Goal: Task Accomplishment & Management: Complete application form

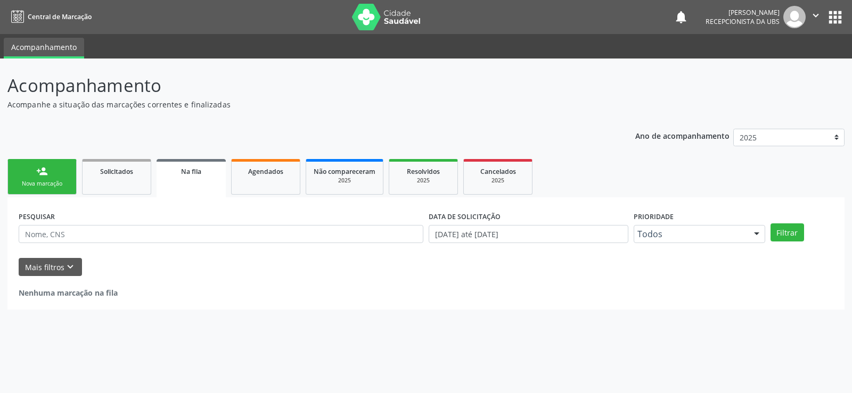
click at [51, 174] on link "person_add Nova marcação" at bounding box center [41, 177] width 69 height 36
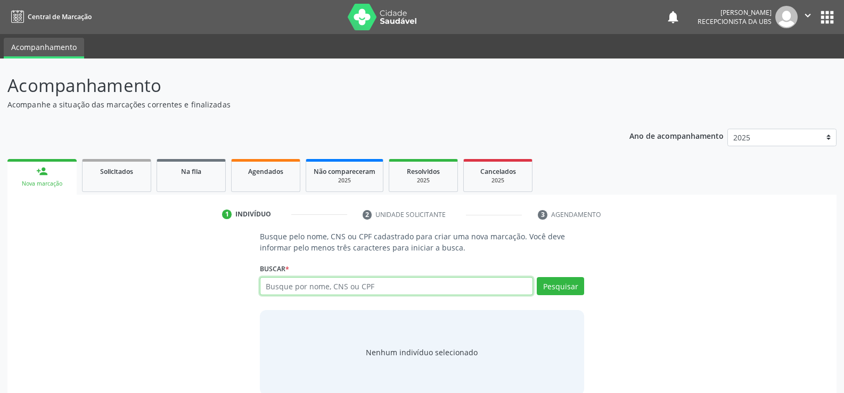
click at [396, 285] on input "text" at bounding box center [396, 286] width 273 height 18
type input "03687038432"
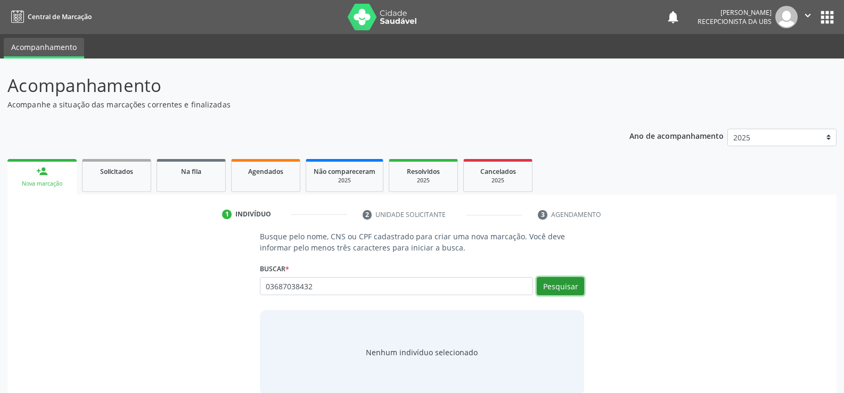
click at [580, 291] on button "Pesquisar" at bounding box center [560, 286] width 47 height 18
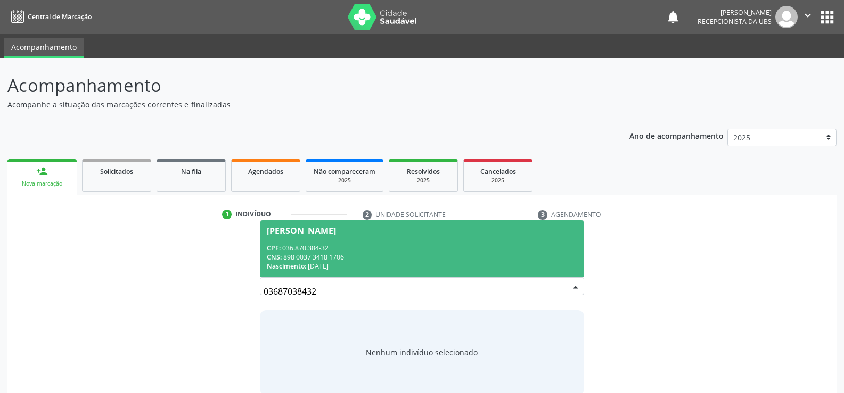
click at [301, 253] on div "CNS: 898 0037 3418 1706" at bounding box center [422, 257] width 310 height 9
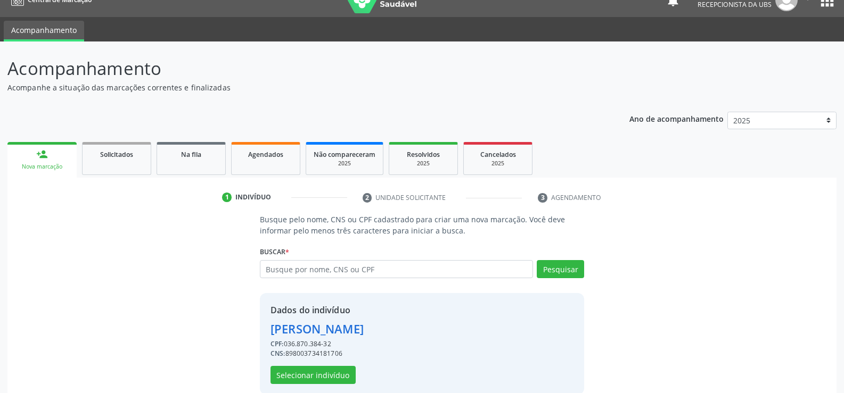
scroll to position [34, 0]
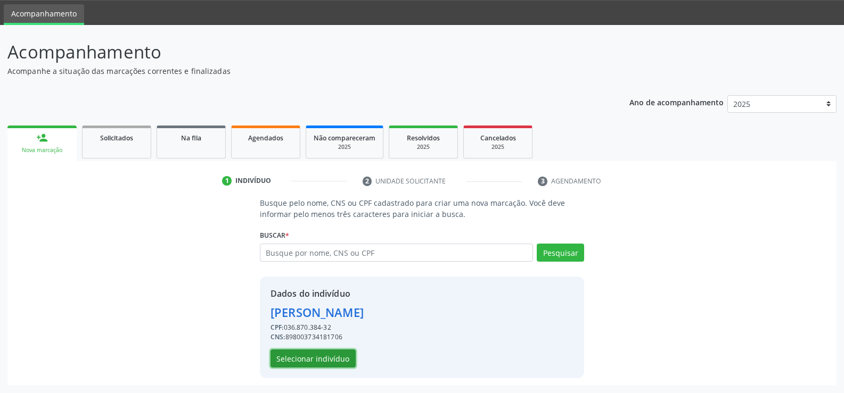
click at [315, 359] on button "Selecionar indivíduo" at bounding box center [312, 359] width 85 height 18
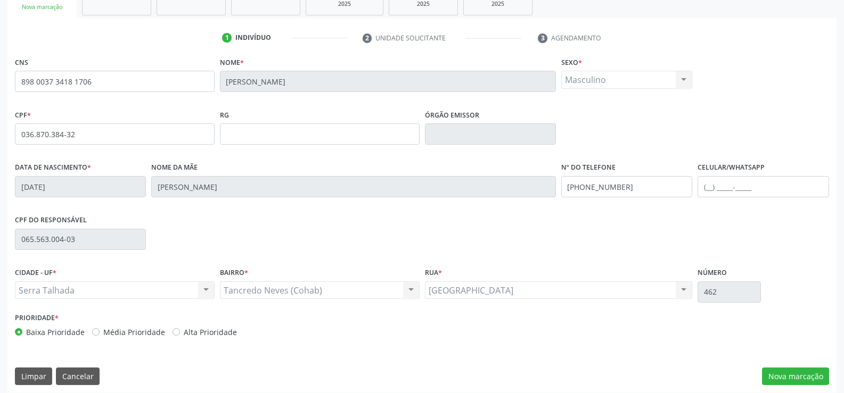
scroll to position [184, 0]
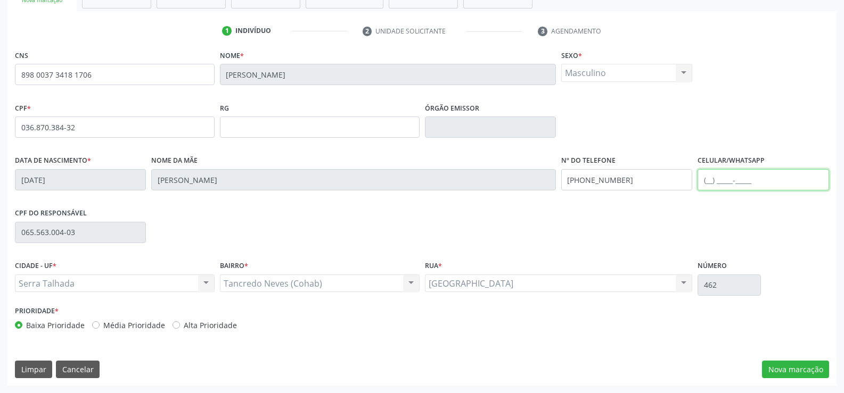
click at [705, 180] on input "text" at bounding box center [762, 179] width 131 height 21
type input "[PHONE_NUMBER]"
click at [812, 370] on button "Nova marcação" at bounding box center [795, 370] width 67 height 18
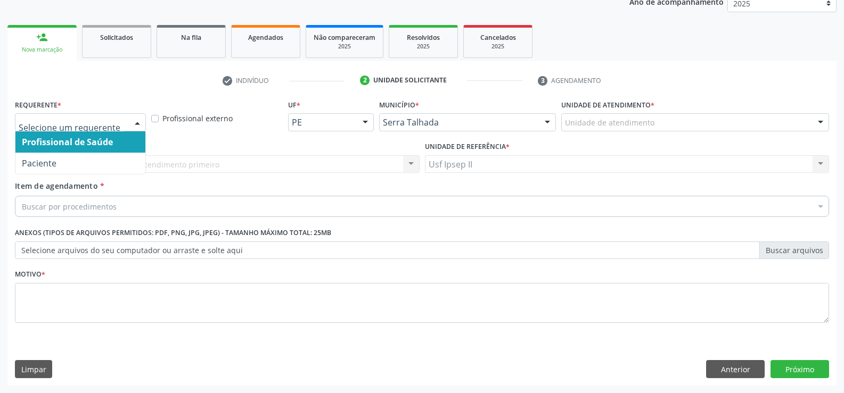
click at [128, 130] on div at bounding box center [80, 122] width 131 height 18
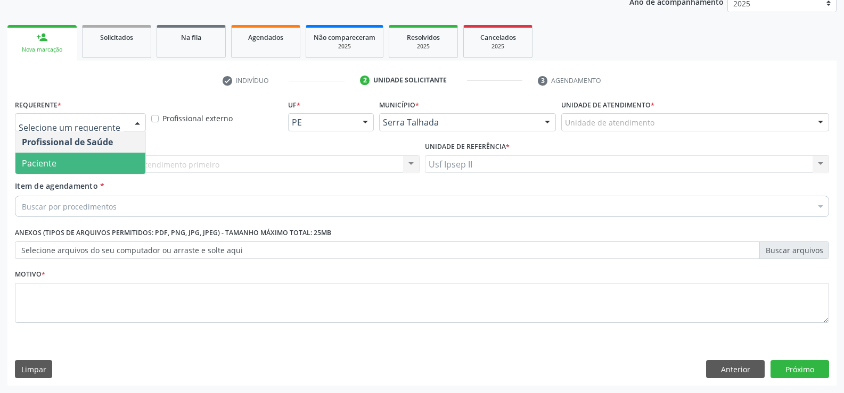
click at [100, 160] on span "Paciente" at bounding box center [80, 163] width 130 height 21
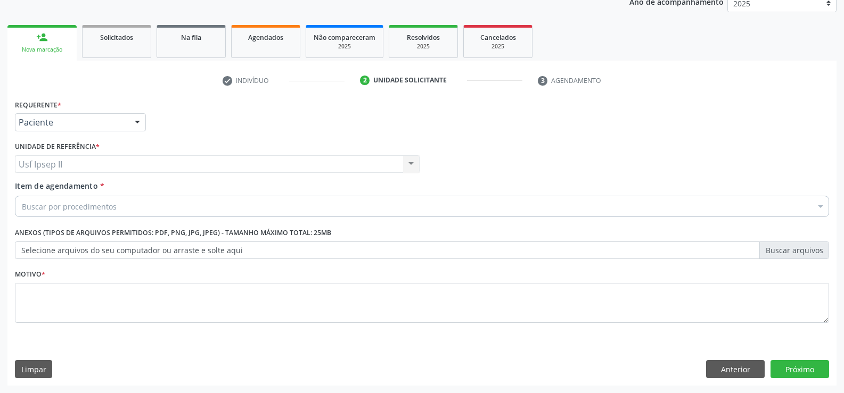
click at [117, 211] on div "Buscar por procedimentos" at bounding box center [422, 206] width 814 height 21
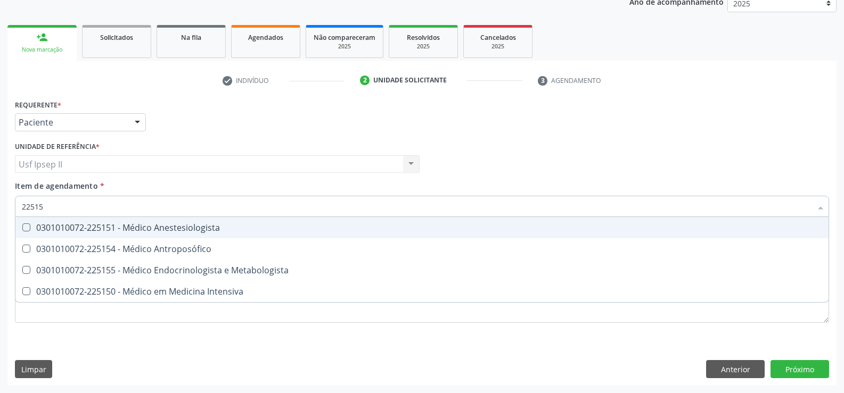
type input "225155"
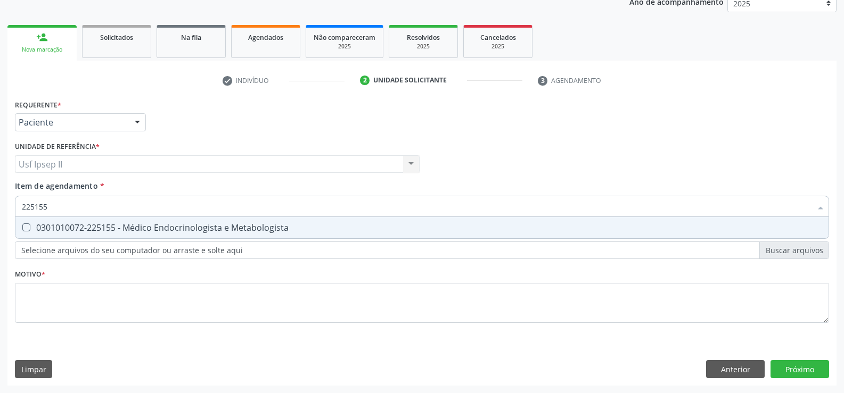
click at [155, 232] on div "0301010072-225155 - Médico Endocrinologista e Metabologista" at bounding box center [422, 228] width 800 height 9
checkbox Metabologista "true"
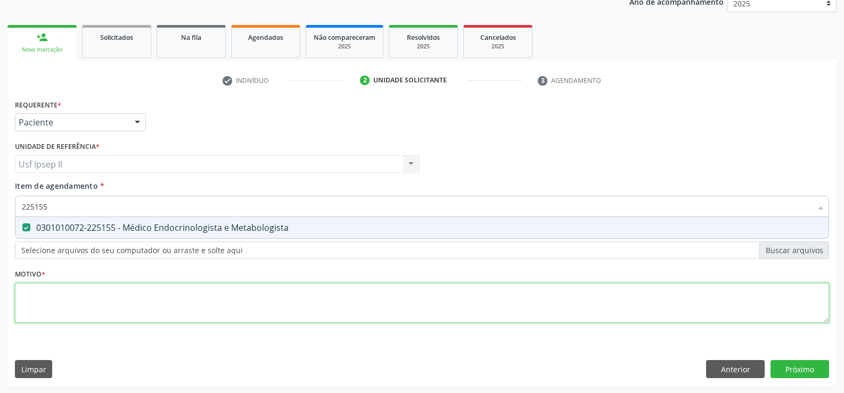
click at [72, 302] on div "Requerente * Paciente Profissional de Saúde Paciente Nenhum resultado encontrad…" at bounding box center [422, 217] width 814 height 241
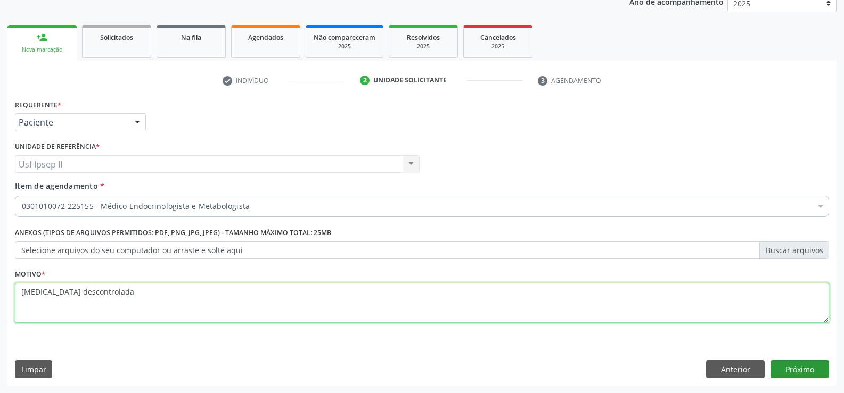
type textarea "[MEDICAL_DATA] descontrolada"
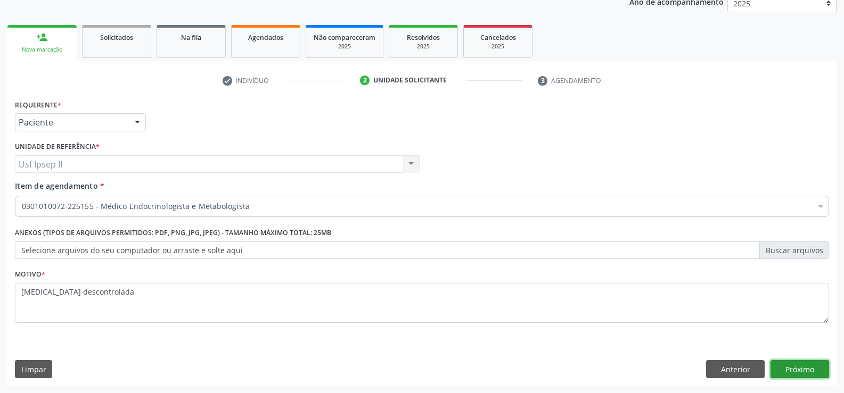
click at [802, 363] on button "Próximo" at bounding box center [799, 369] width 59 height 18
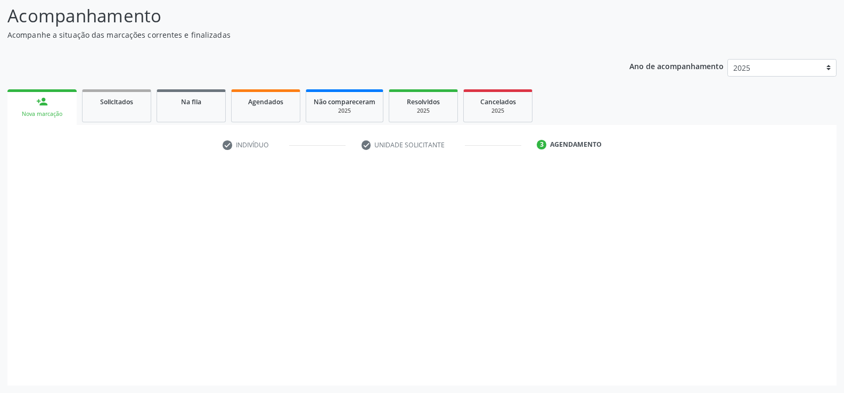
scroll to position [70, 0]
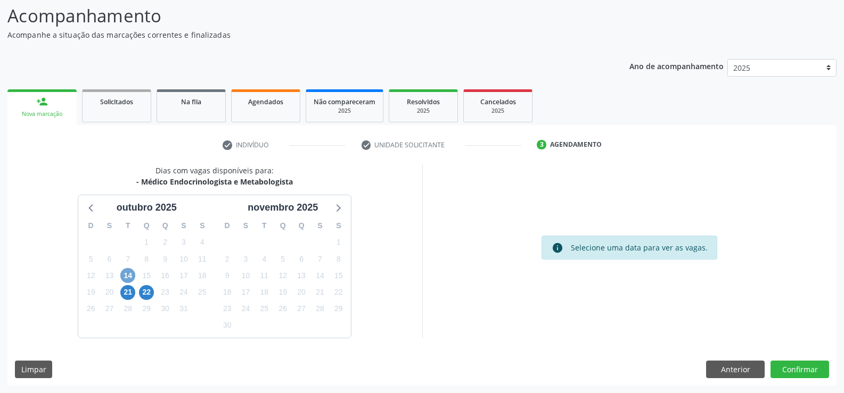
click at [131, 278] on span "14" at bounding box center [127, 275] width 15 height 15
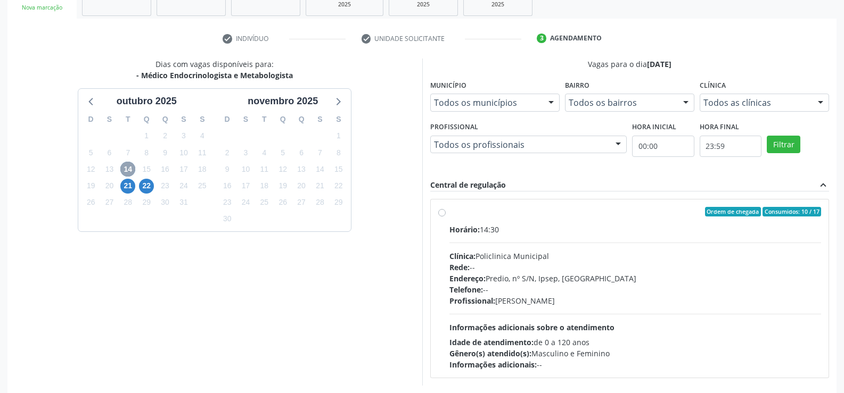
scroll to position [224, 0]
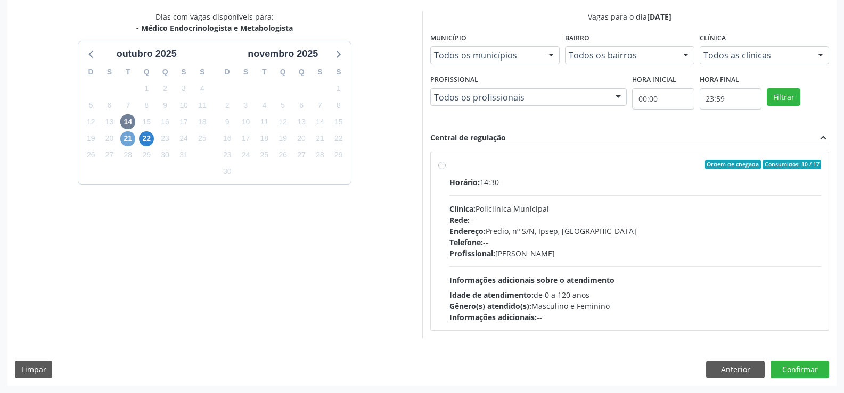
click at [128, 142] on span "21" at bounding box center [127, 138] width 15 height 15
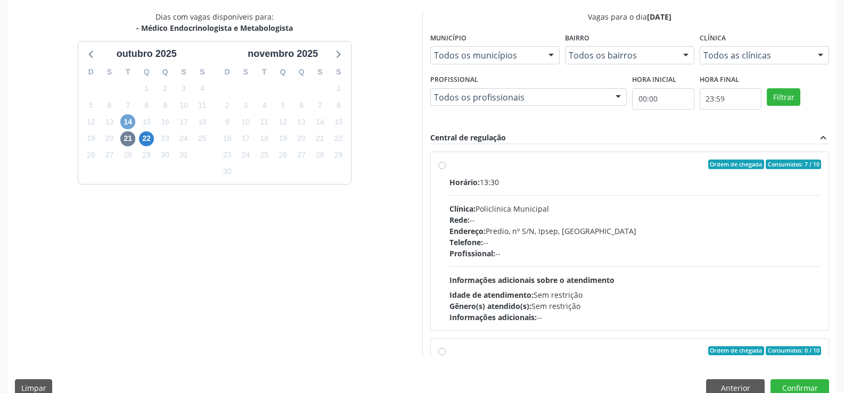
click at [135, 124] on span "14" at bounding box center [127, 121] width 15 height 15
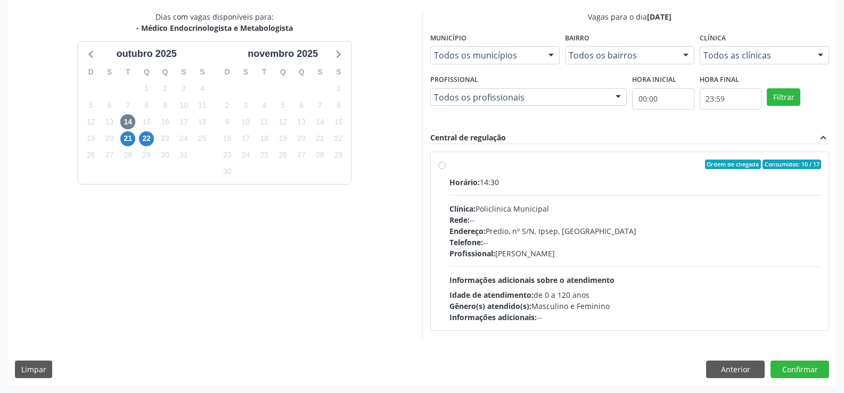
click at [449, 166] on label "Ordem de chegada Consumidos: 10 / 17 Horário: 14:30 Clínica: Policlinica Munici…" at bounding box center [635, 241] width 372 height 163
click at [440, 166] on input "Ordem de chegada Consumidos: 10 / 17 Horário: 14:30 Clínica: Policlinica Munici…" at bounding box center [441, 165] width 7 height 10
radio input "true"
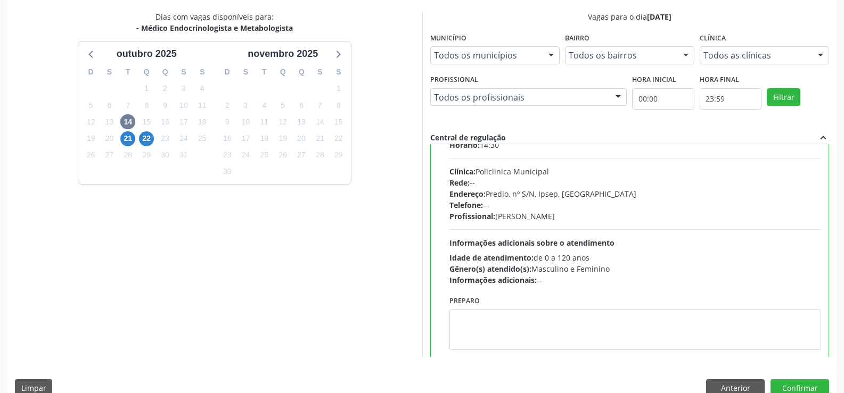
scroll to position [53, 0]
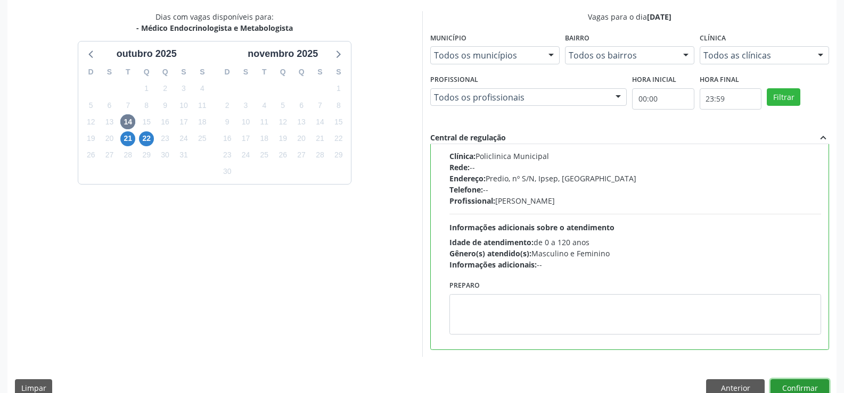
click at [800, 384] on button "Confirmar" at bounding box center [799, 389] width 59 height 18
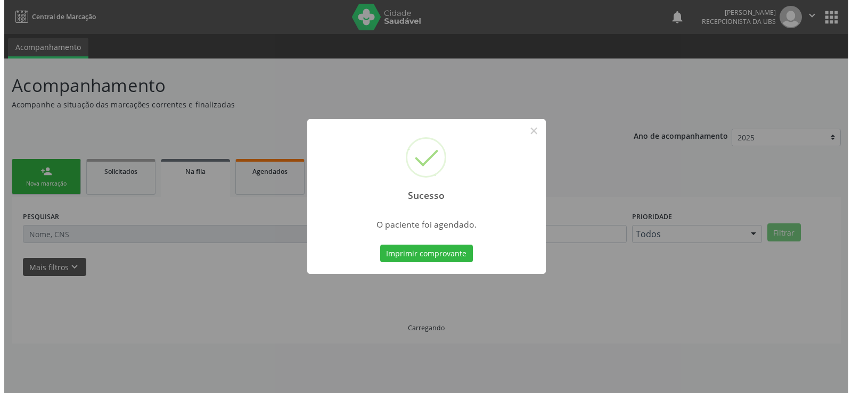
scroll to position [0, 0]
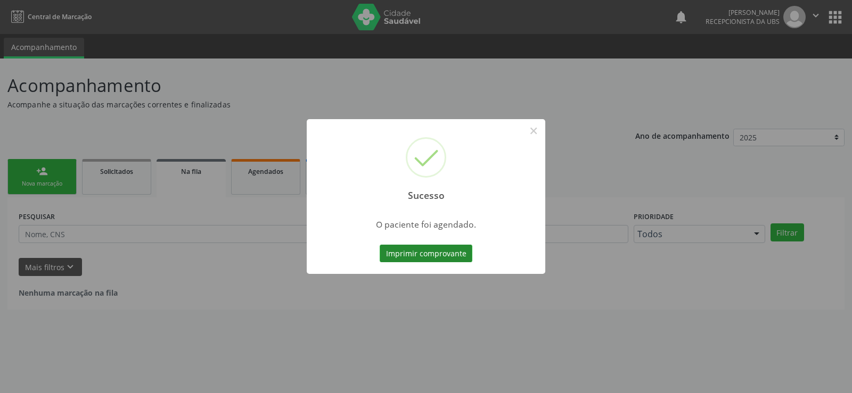
click at [404, 252] on button "Imprimir comprovante" at bounding box center [426, 254] width 93 height 18
